Goal: Transaction & Acquisition: Purchase product/service

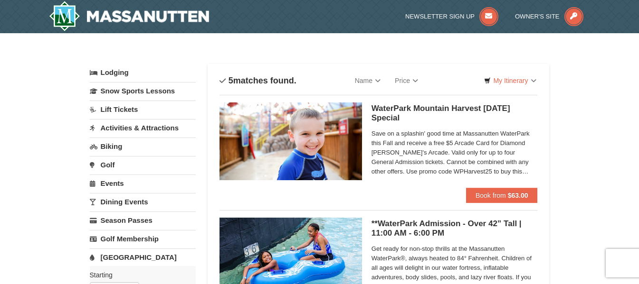
click at [472, 160] on span "Save on a splashin' good time at Massanutten WaterPark this Fall and receive a …" at bounding box center [454, 152] width 166 height 47
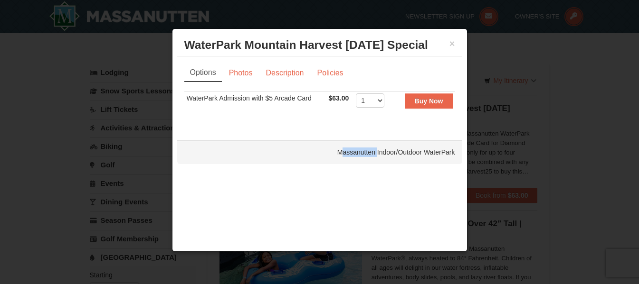
drag, startPoint x: 338, startPoint y: 153, endPoint x: 374, endPoint y: 147, distance: 36.5
click at [374, 147] on div "Massanutten Indoor/Outdoor WaterPark" at bounding box center [319, 153] width 285 height 24
copy div "Massanutten"
click at [236, 74] on link "Photos" at bounding box center [241, 73] width 36 height 18
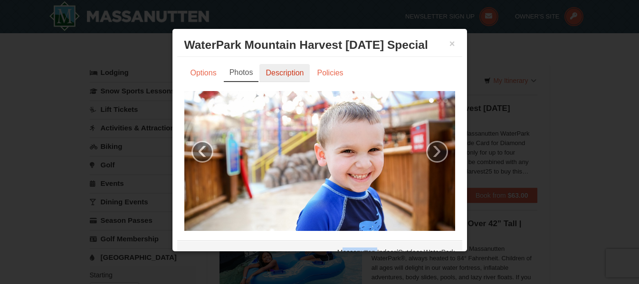
click at [282, 72] on link "Description" at bounding box center [284, 73] width 50 height 18
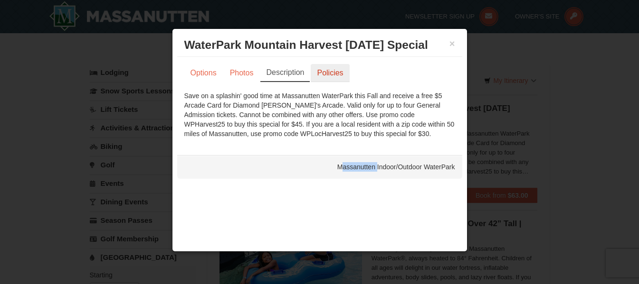
click at [328, 72] on link "Policies" at bounding box center [330, 73] width 38 height 18
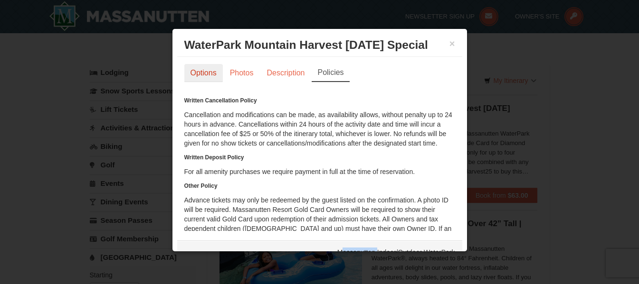
click at [193, 72] on link "Options" at bounding box center [203, 73] width 38 height 18
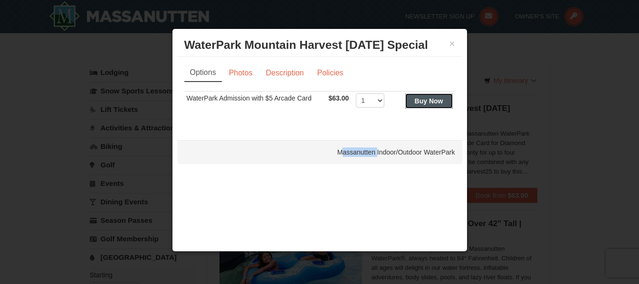
click at [436, 101] on strong "Buy Now" at bounding box center [429, 101] width 28 height 8
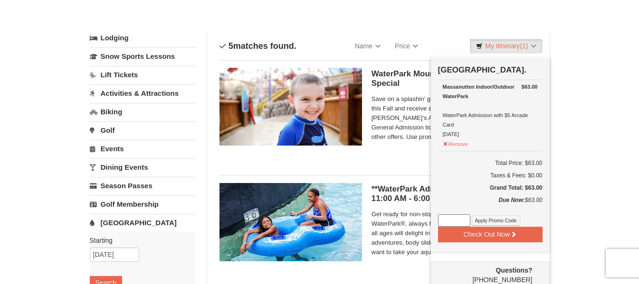
scroll to position [50, 0]
